Goal: Task Accomplishment & Management: Use online tool/utility

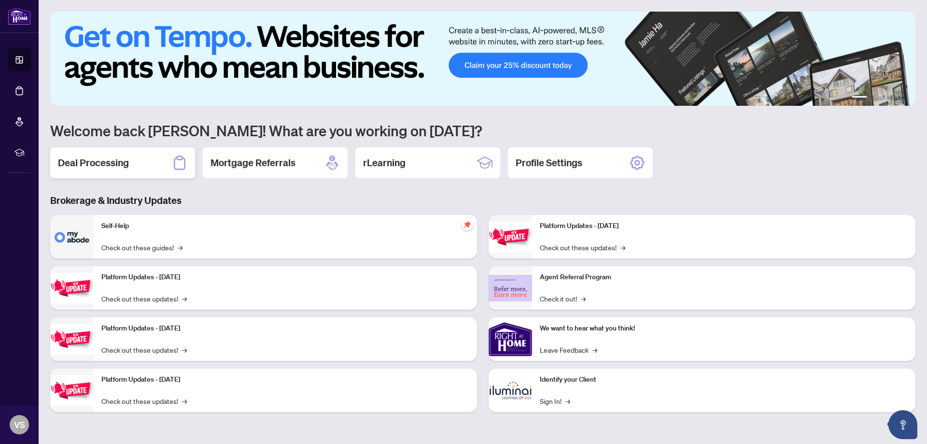
click at [108, 162] on h2 "Deal Processing" at bounding box center [93, 163] width 71 height 14
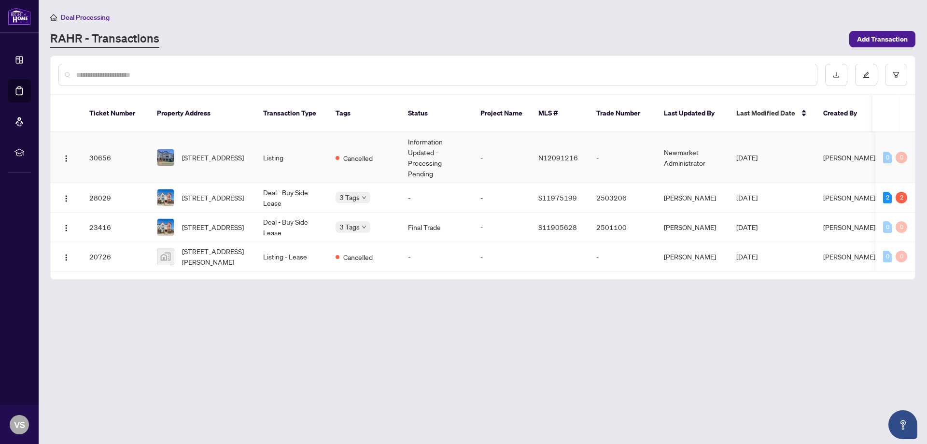
click at [308, 149] on td "Listing" at bounding box center [291, 157] width 72 height 51
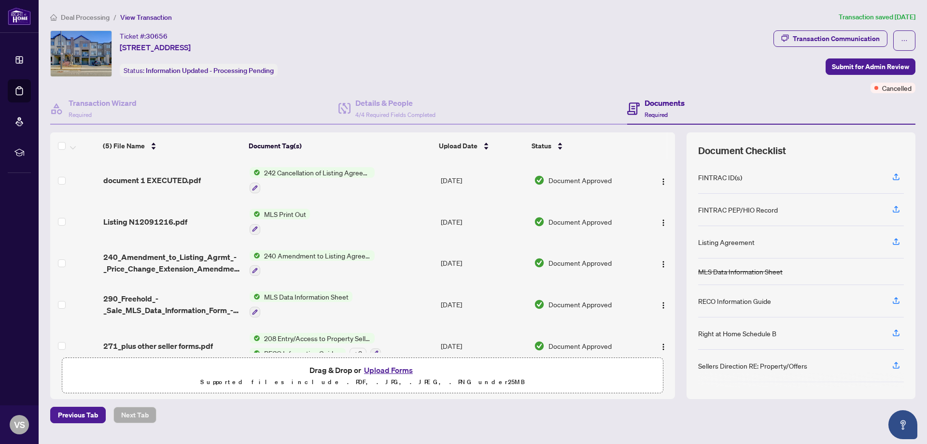
click at [294, 173] on span "242 Cancellation of Listing Agreement - Authority to Offer for Sale" at bounding box center [317, 172] width 114 height 11
click at [281, 222] on span "242 Cancellation of Listing Agreement - Authority to Offer for Sale" at bounding box center [317, 225] width 144 height 21
